Goal: Task Accomplishment & Management: Complete application form

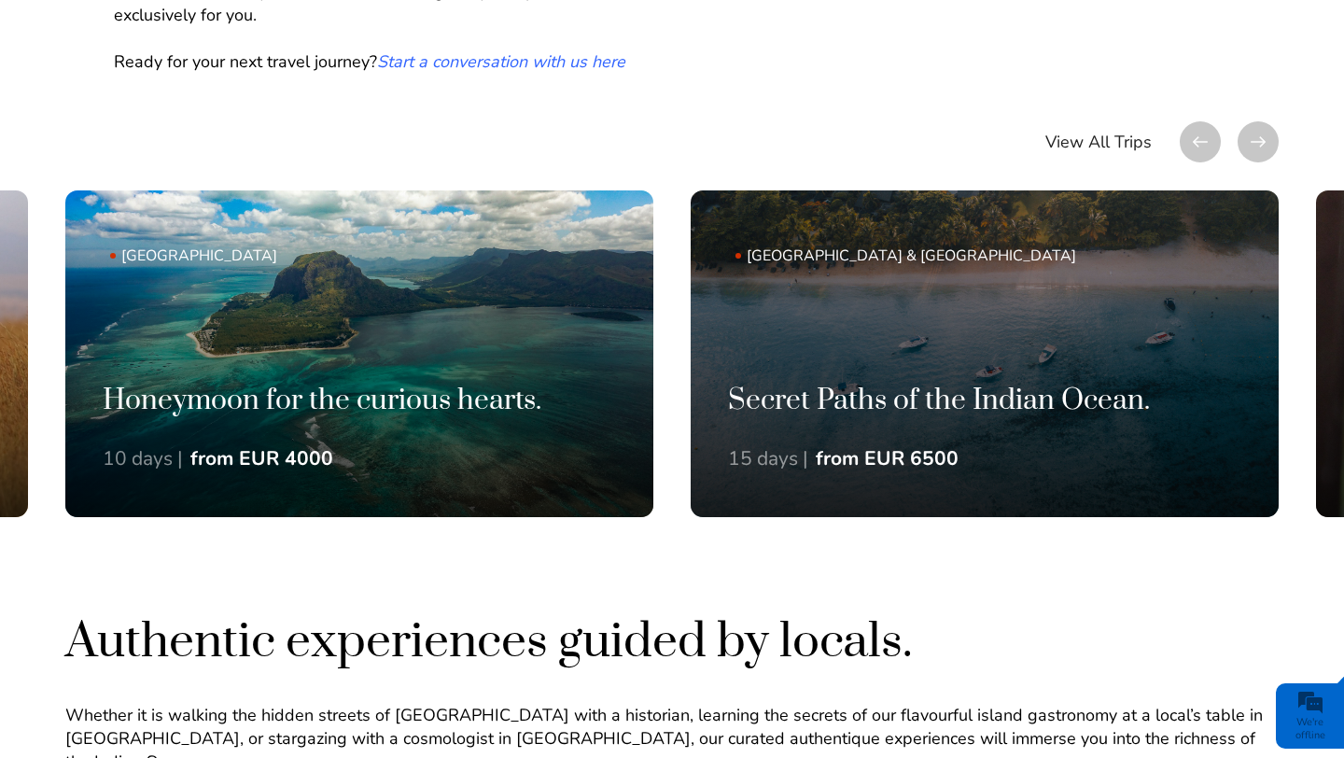
scroll to position [1286, 0]
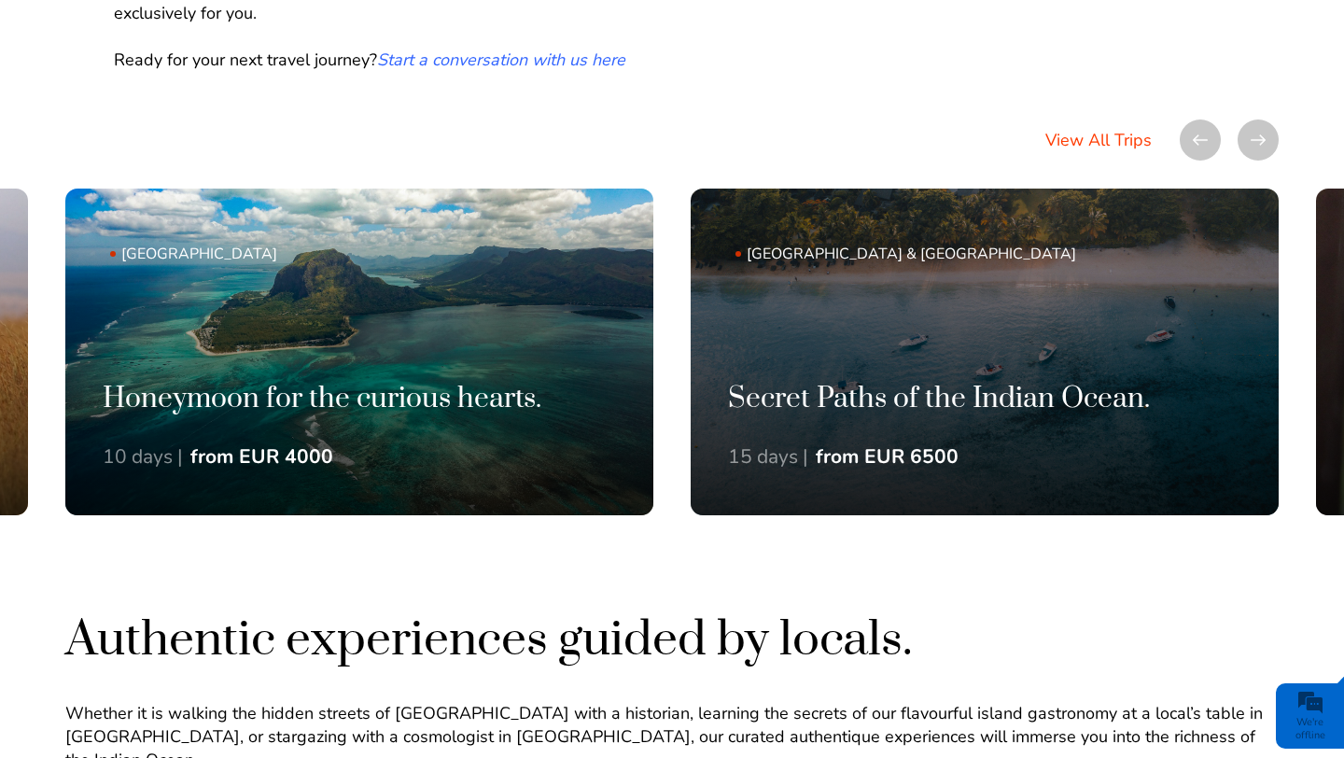
click at [1077, 140] on link "View All Trips" at bounding box center [1098, 139] width 106 height 41
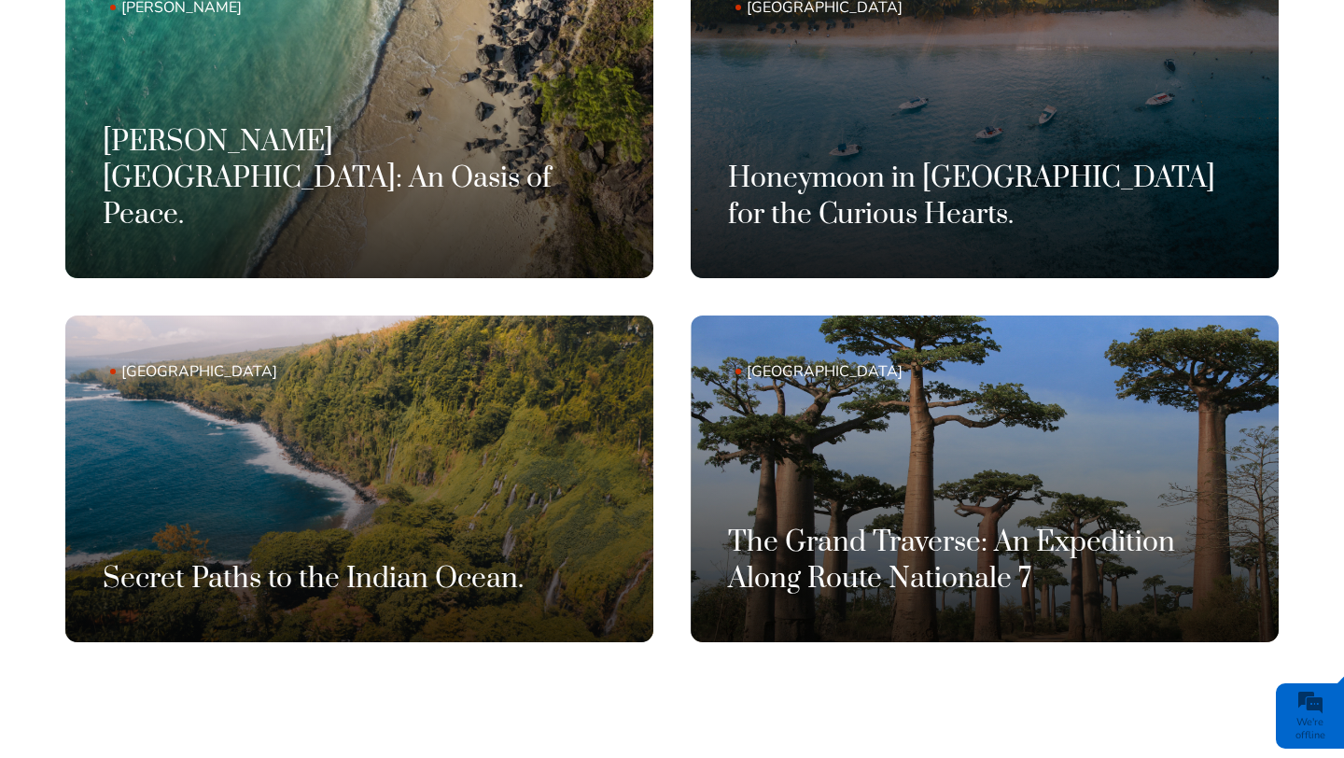
scroll to position [2290, 0]
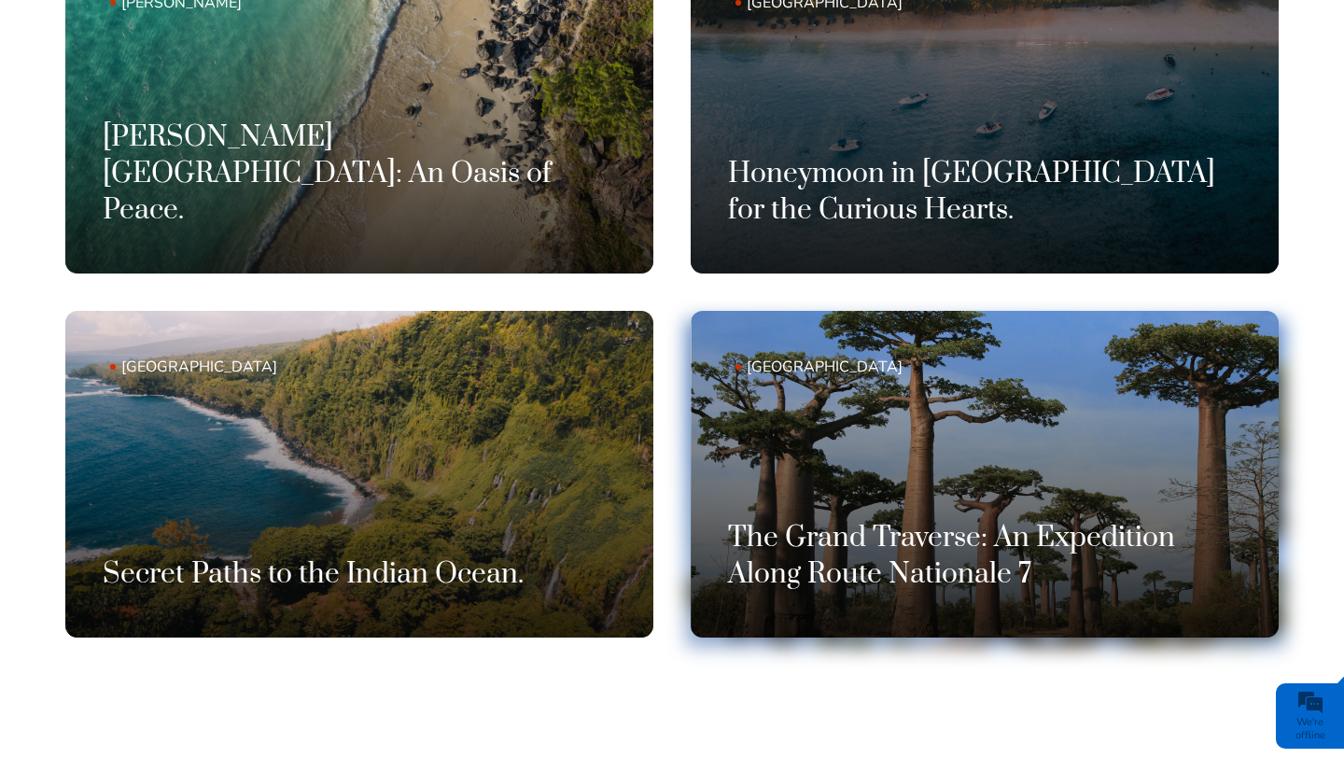
click at [897, 520] on h3 "The Grand Traverse: An Expedition Along Route Nationale 7" at bounding box center [984, 556] width 513 height 73
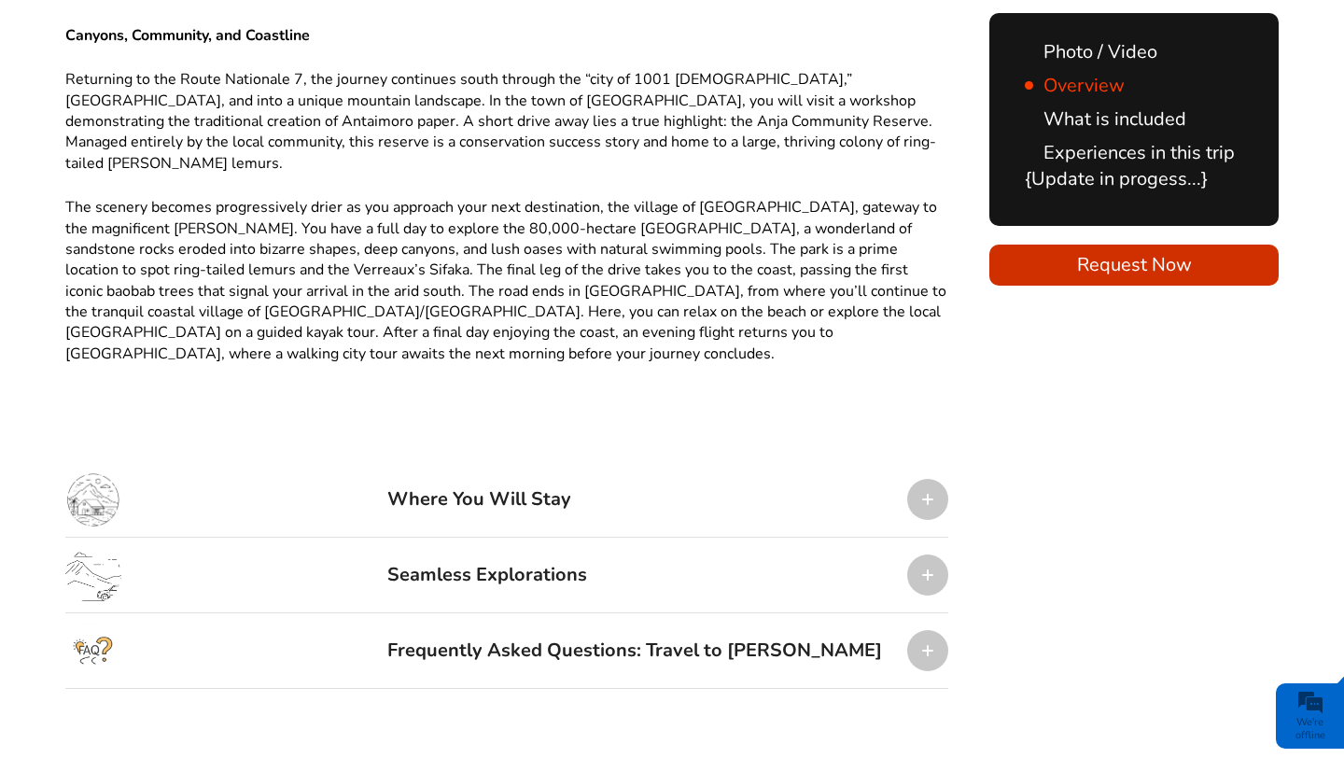
scroll to position [1755, 0]
click at [928, 477] on div at bounding box center [927, 497] width 41 height 41
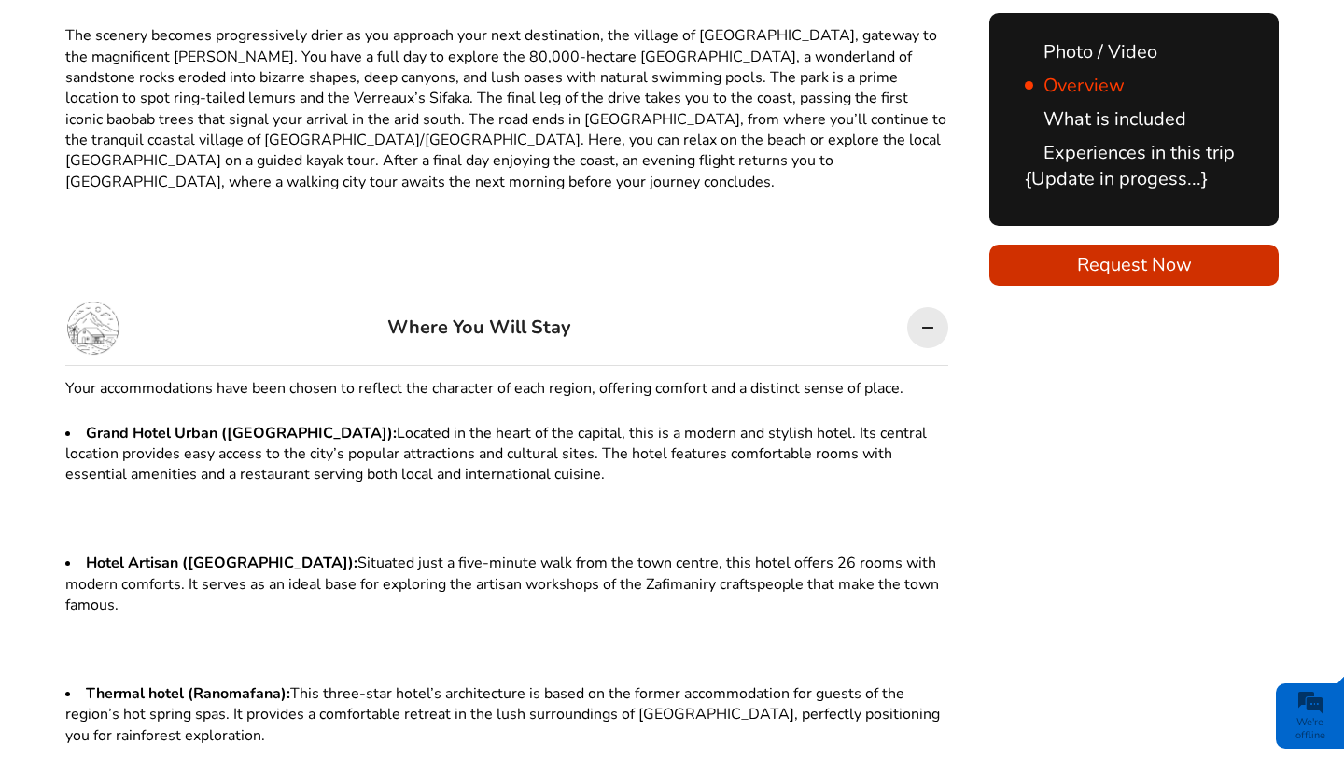
scroll to position [1920, 0]
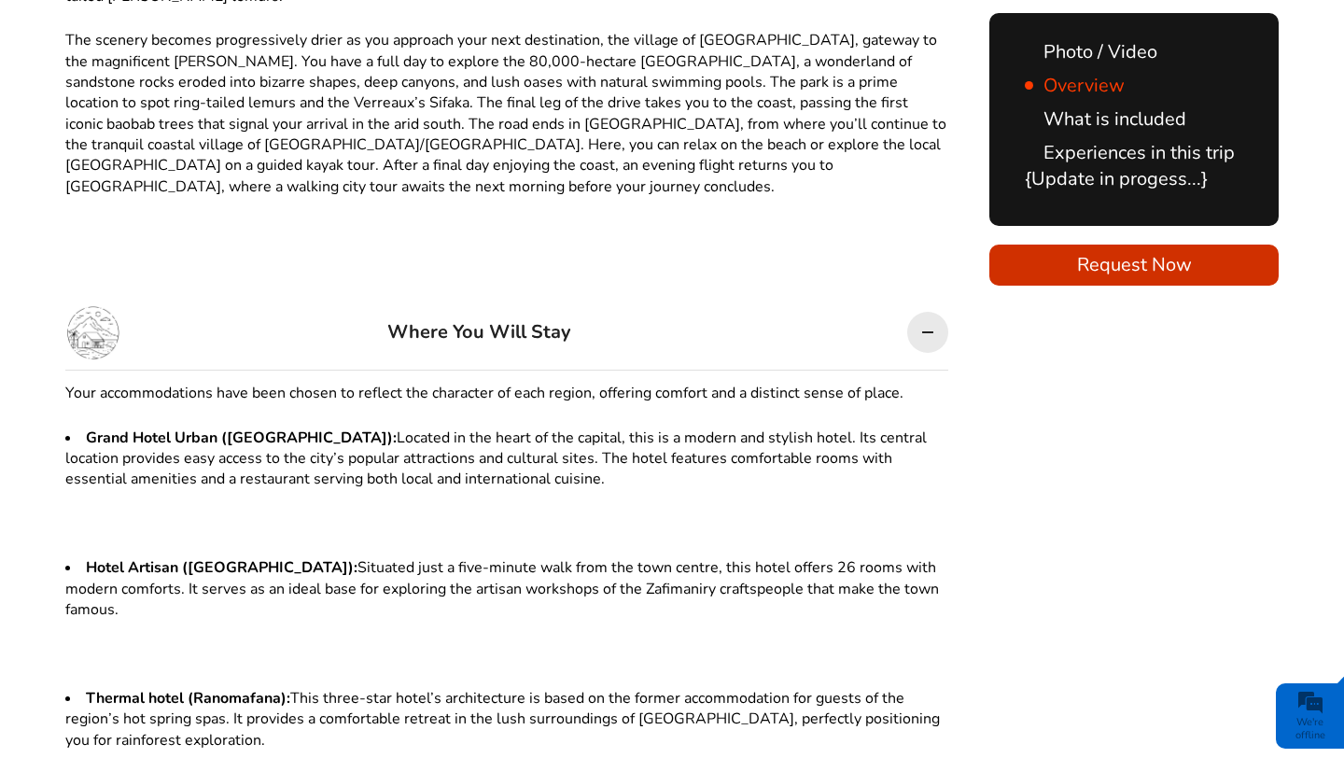
click at [929, 312] on div at bounding box center [927, 332] width 41 height 41
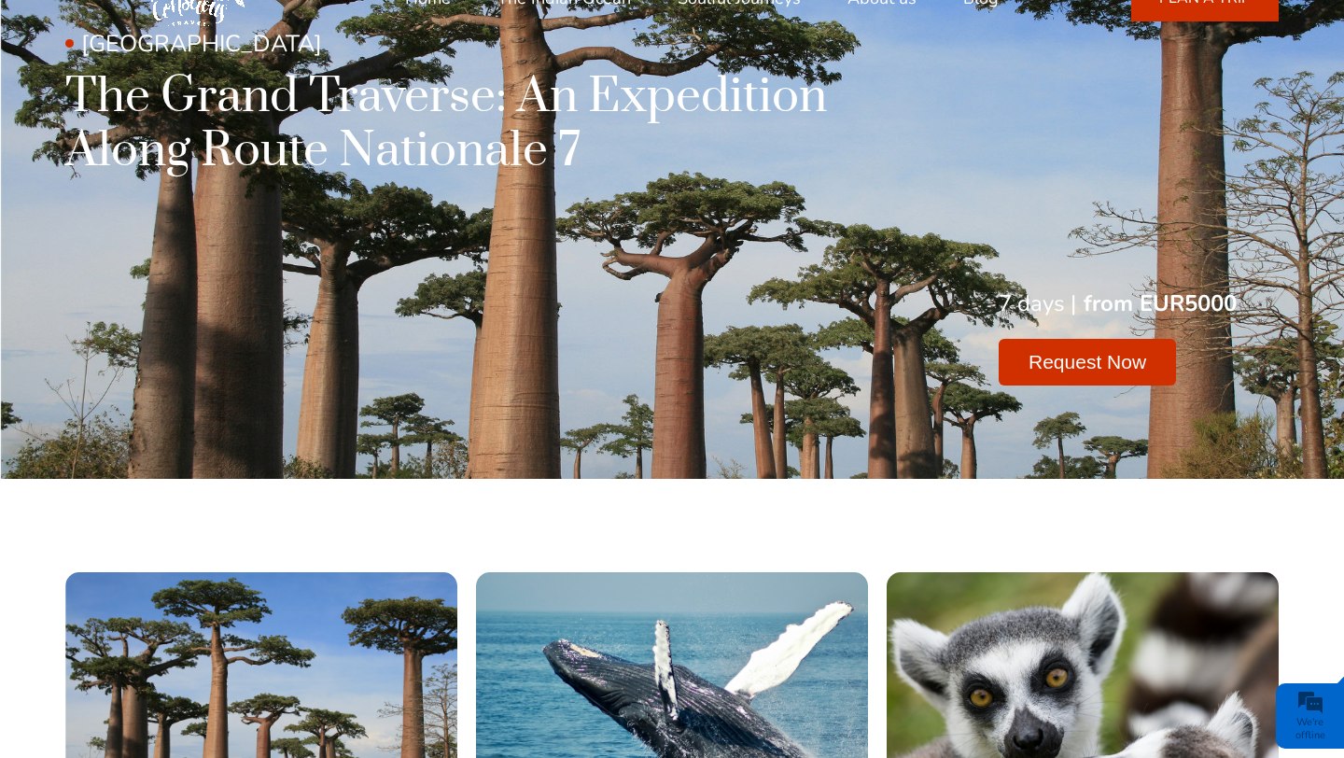
scroll to position [0, 0]
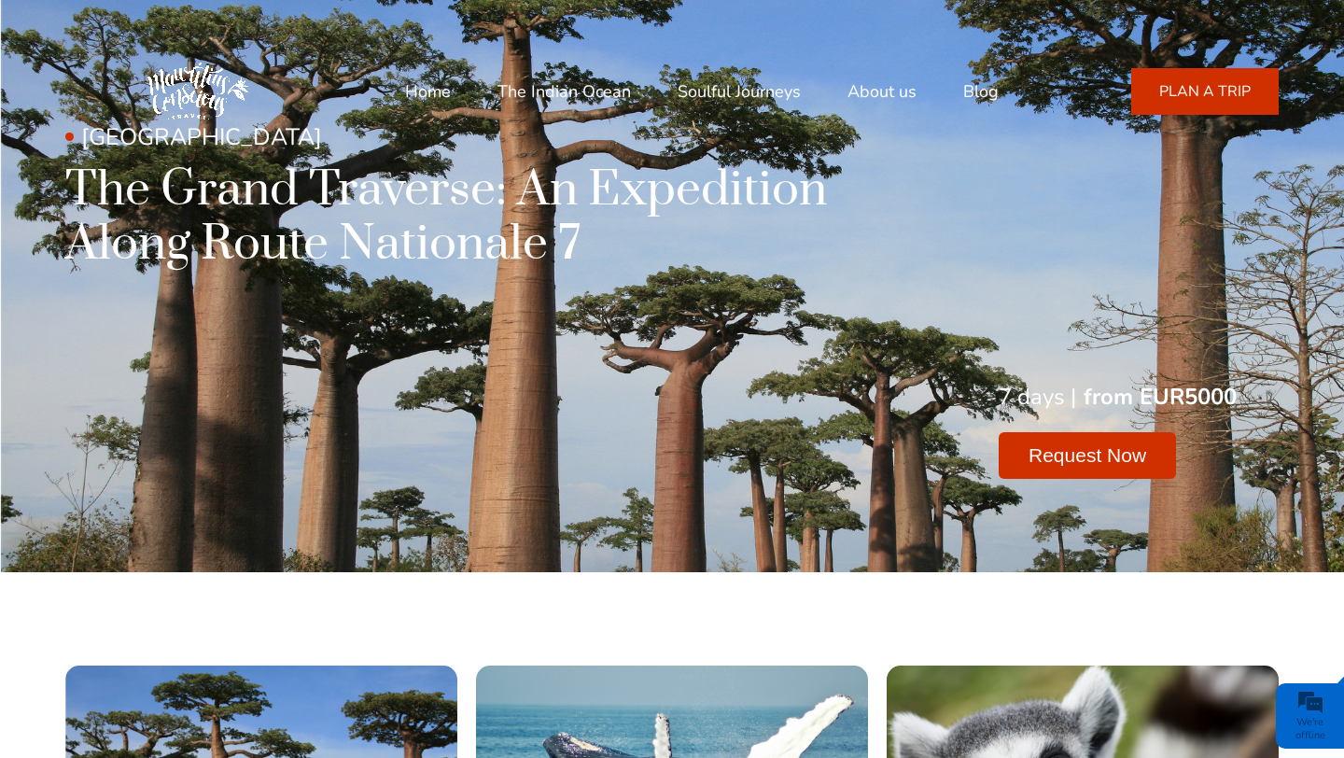
click at [1197, 85] on link "PLAN A TRIP" at bounding box center [1204, 91] width 147 height 47
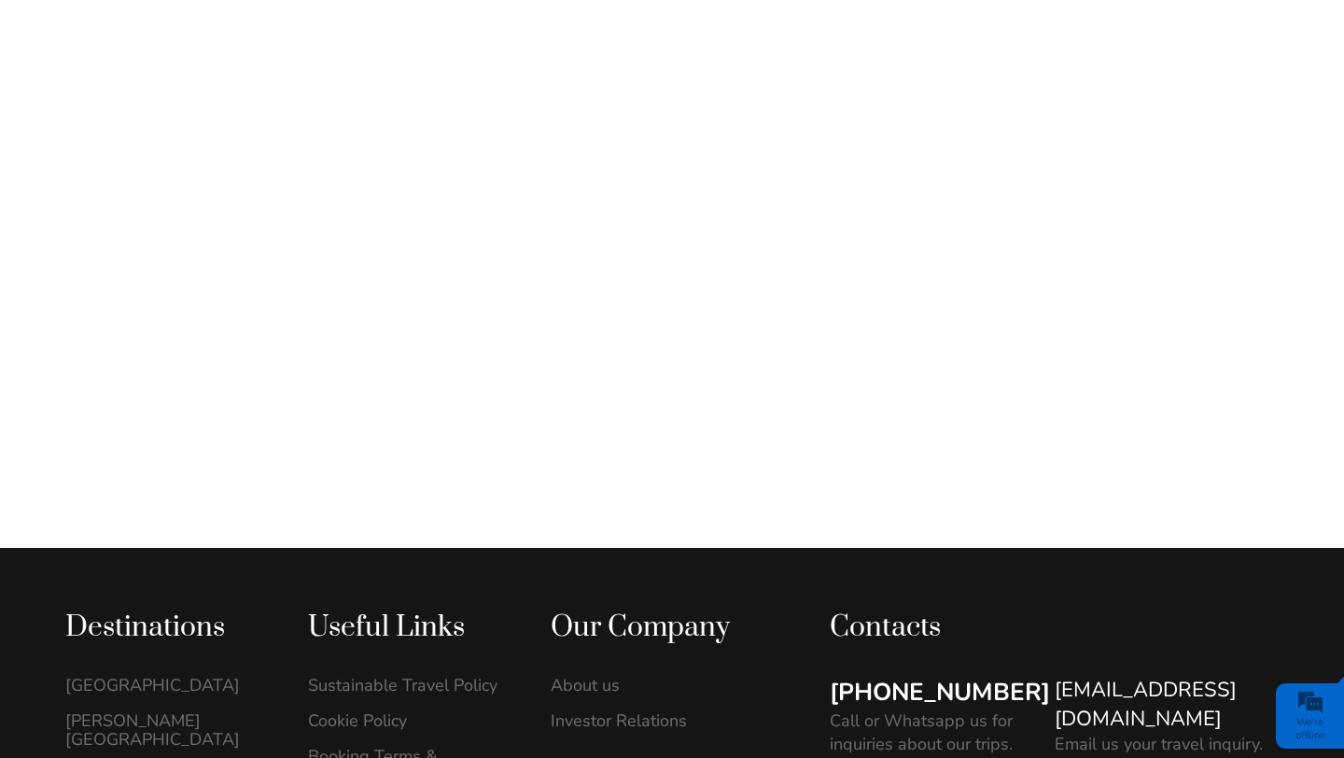
scroll to position [1485, 0]
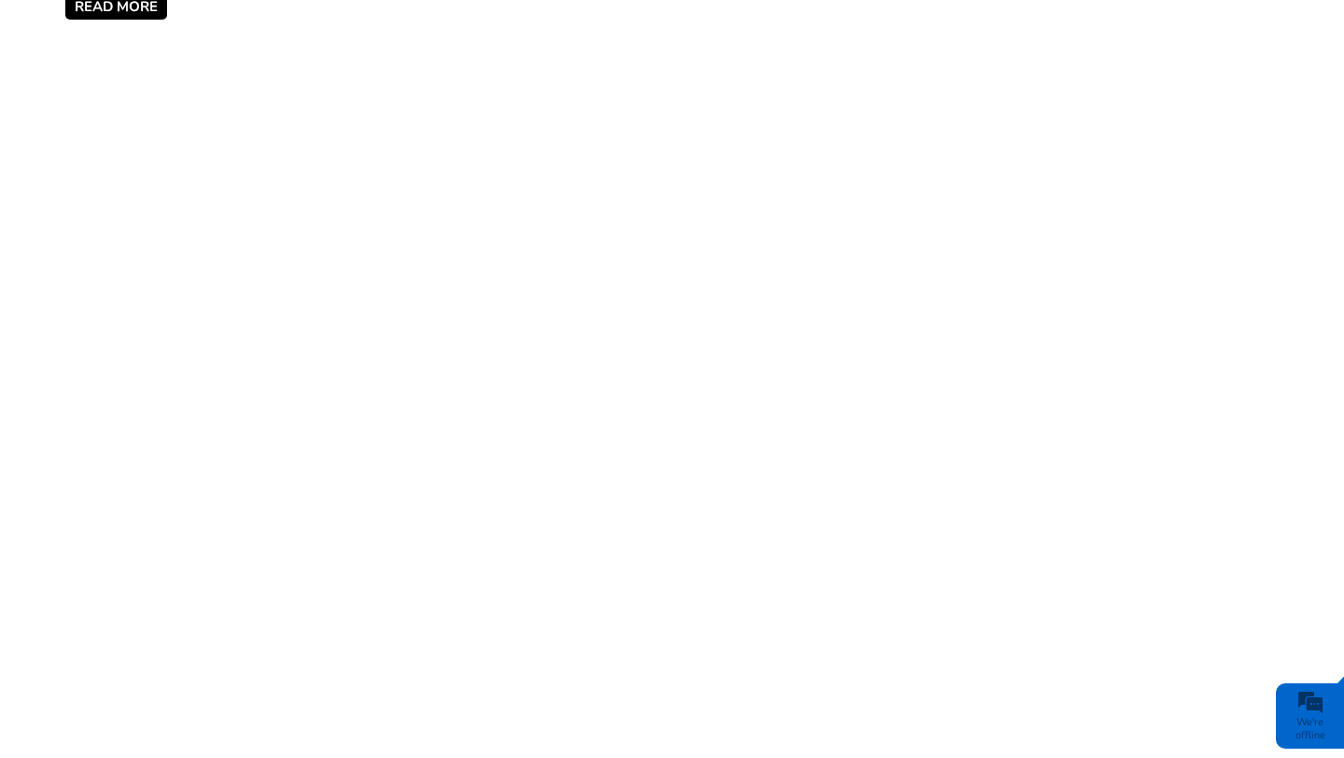
type input "[EMAIL_ADDRESS][DOMAIN_NAME]"
